Goal: Check status: Check status

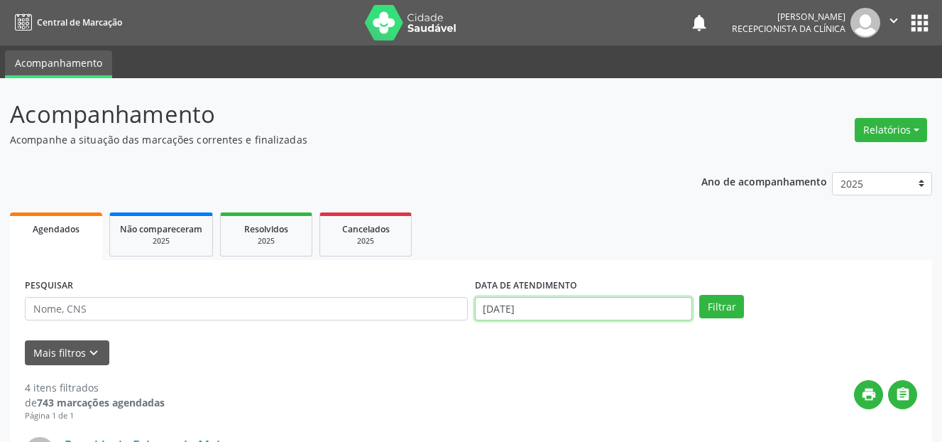
click at [554, 305] on input "[DATE]" at bounding box center [584, 309] width 218 height 24
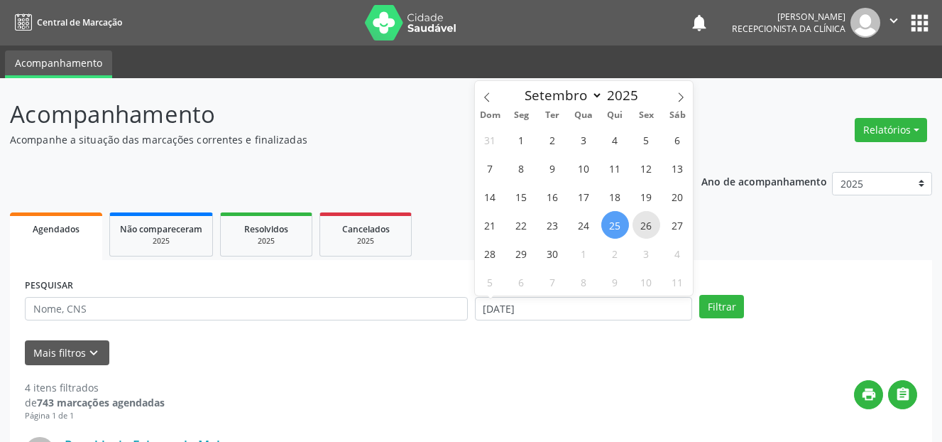
click at [640, 224] on span "26" at bounding box center [647, 225] width 28 height 28
type input "[DATE]"
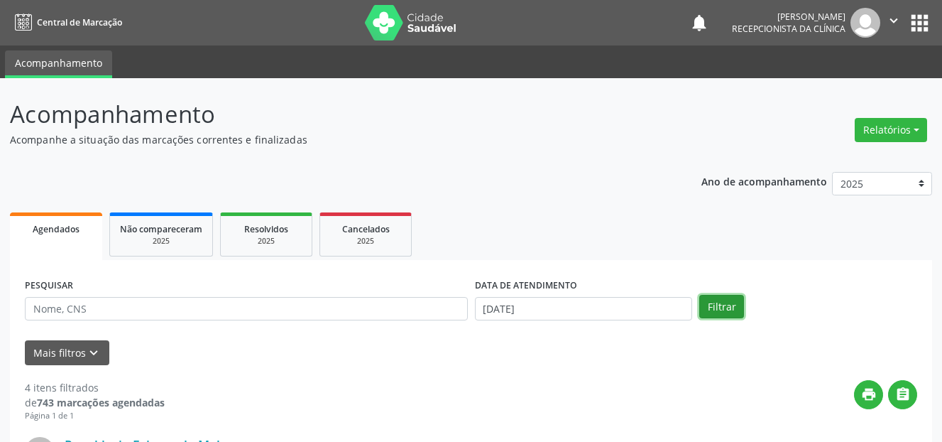
click at [720, 302] on button "Filtrar" at bounding box center [721, 307] width 45 height 24
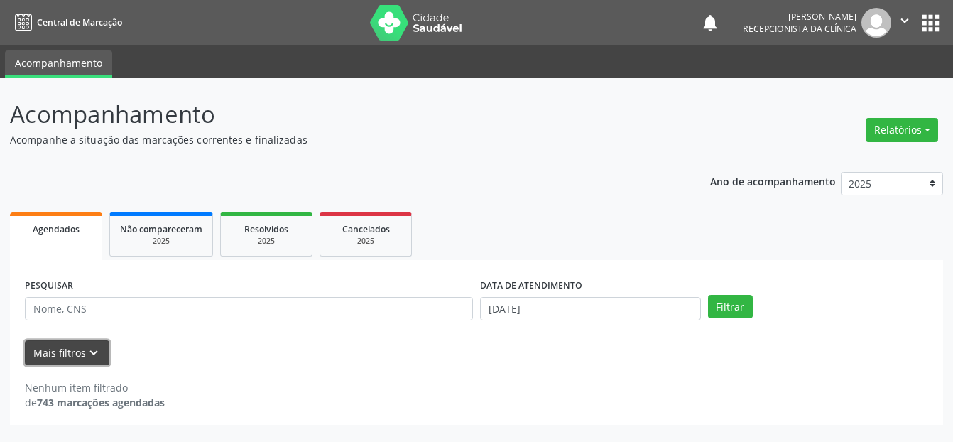
click at [90, 356] on icon "keyboard_arrow_down" at bounding box center [94, 353] width 16 height 16
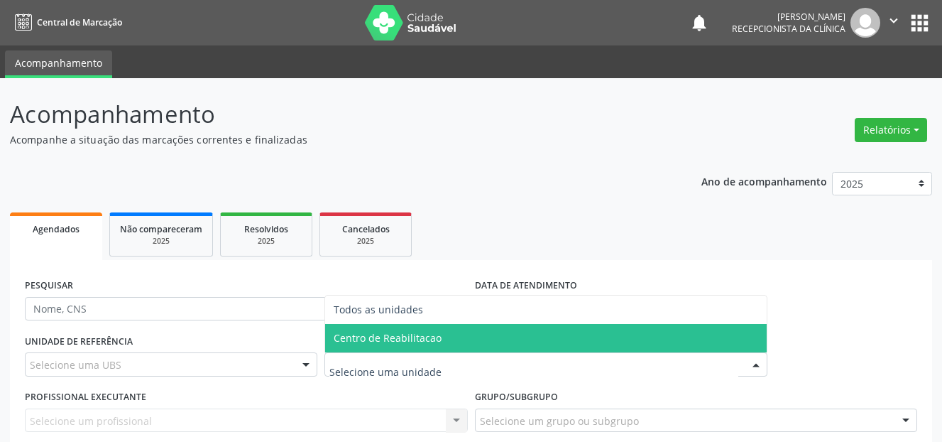
click at [405, 340] on span "Centro de Reabilitacao" at bounding box center [388, 337] width 108 height 13
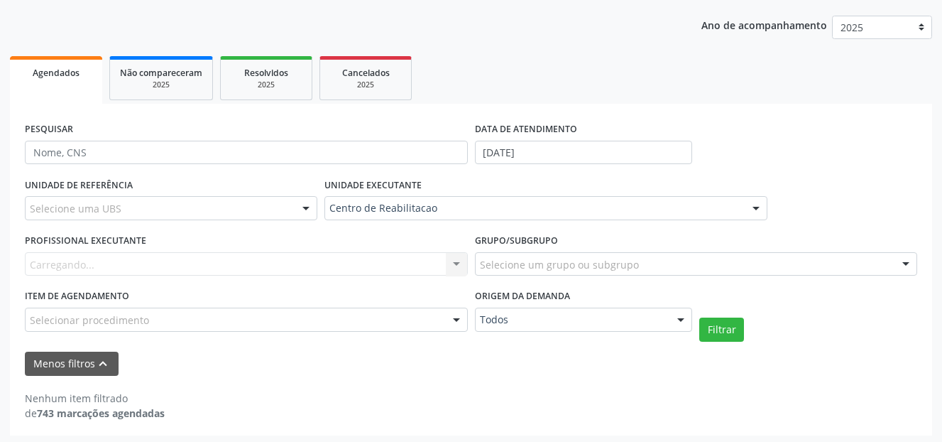
scroll to position [160, 0]
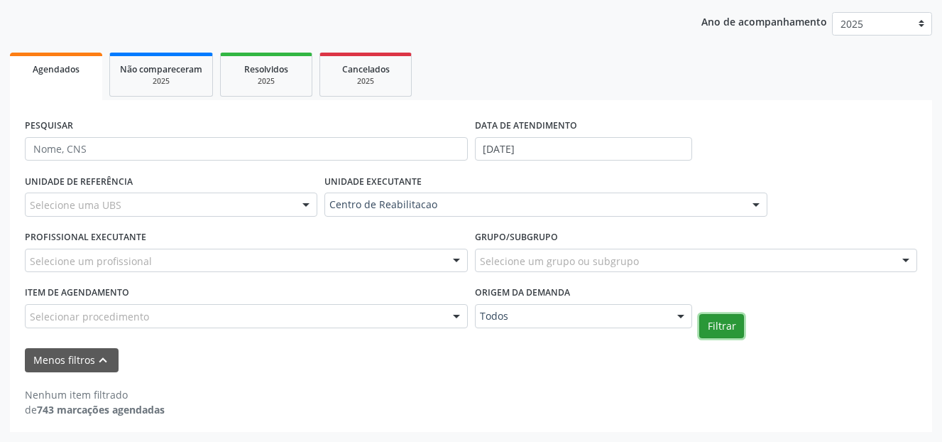
click at [721, 324] on button "Filtrar" at bounding box center [721, 326] width 45 height 24
click at [251, 349] on div "Menos filtros keyboard_arrow_up" at bounding box center [471, 360] width 900 height 25
click at [442, 256] on div "Selecione um profissional Nenhum resultado encontrado para: " " Não há nenhuma …" at bounding box center [246, 260] width 443 height 24
click at [416, 237] on span "Não há nenhuma opção para ser exibida." at bounding box center [247, 234] width 442 height 28
click at [456, 263] on div at bounding box center [456, 261] width 21 height 24
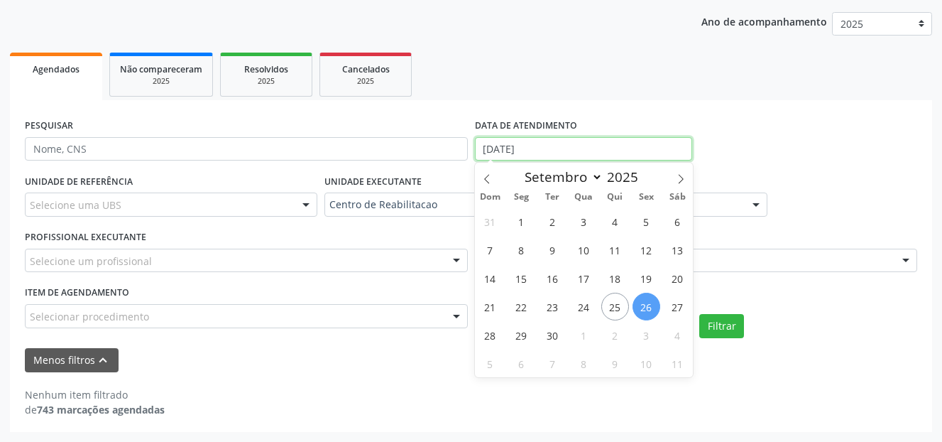
click at [574, 142] on input "[DATE]" at bounding box center [584, 149] width 218 height 24
click at [519, 343] on span "29" at bounding box center [522, 335] width 28 height 28
type input "[DATE]"
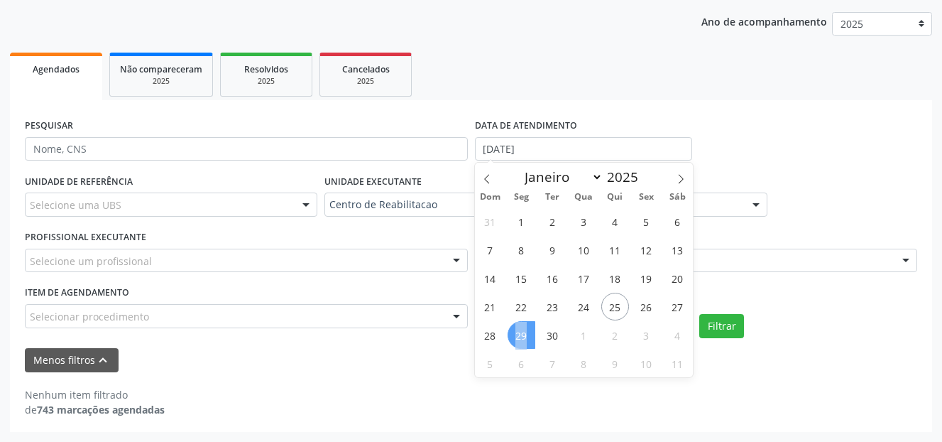
click at [519, 341] on span "29" at bounding box center [522, 335] width 28 height 28
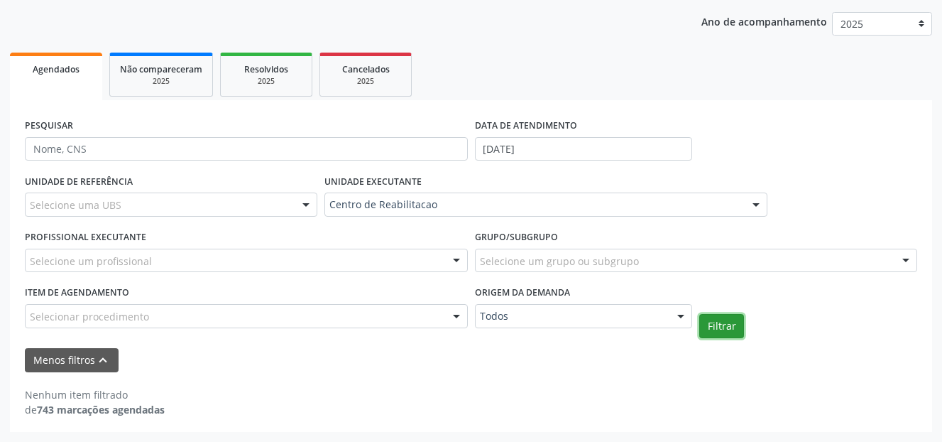
click at [727, 326] on button "Filtrar" at bounding box center [721, 326] width 45 height 24
click at [133, 267] on input "text" at bounding box center [234, 267] width 409 height 28
